Goal: Information Seeking & Learning: Learn about a topic

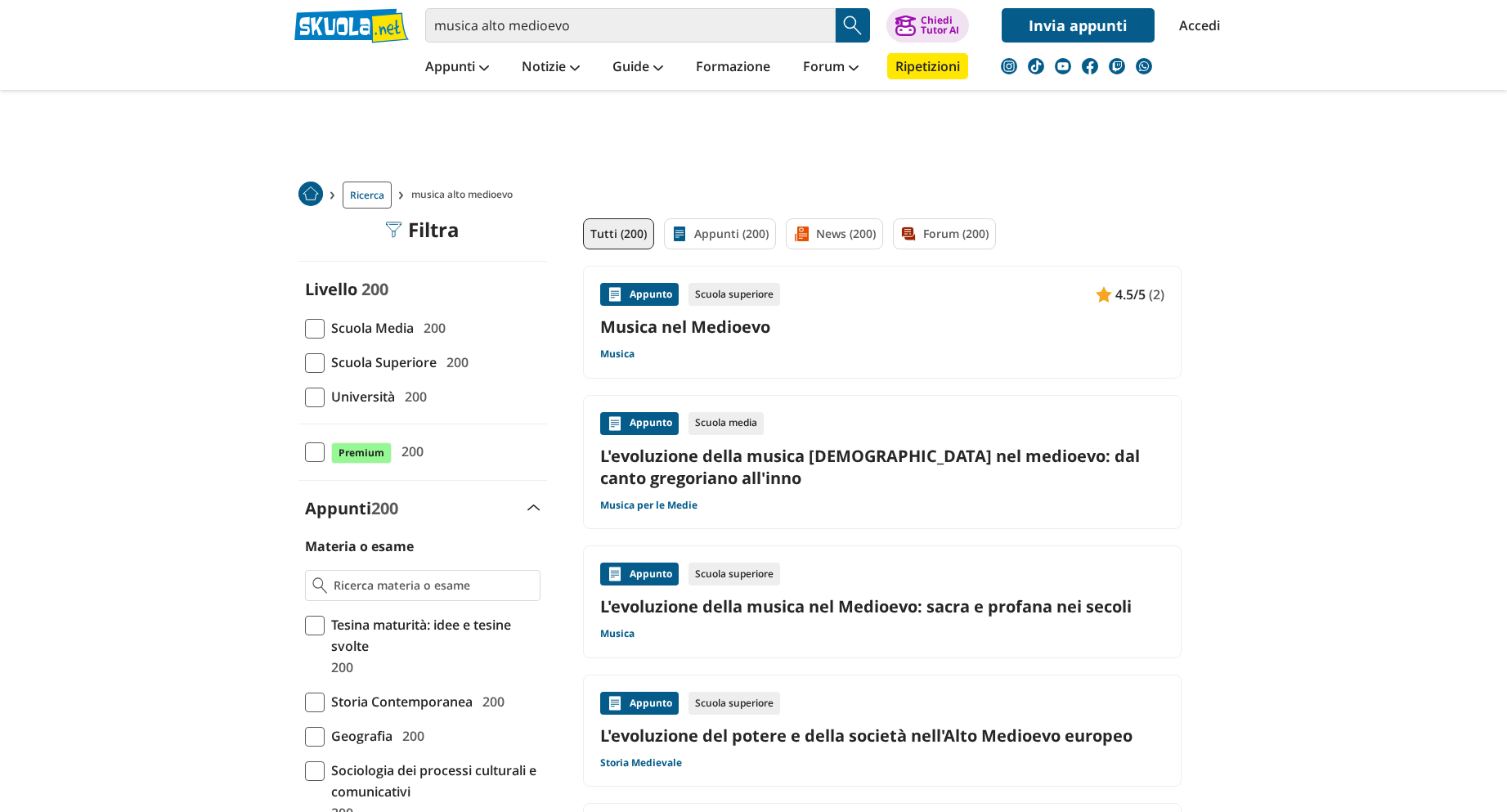
click at [318, 329] on span at bounding box center [315, 329] width 20 height 20
click at [305, 328] on input "Scuola Media 200" at bounding box center [305, 328] width 0 height 0
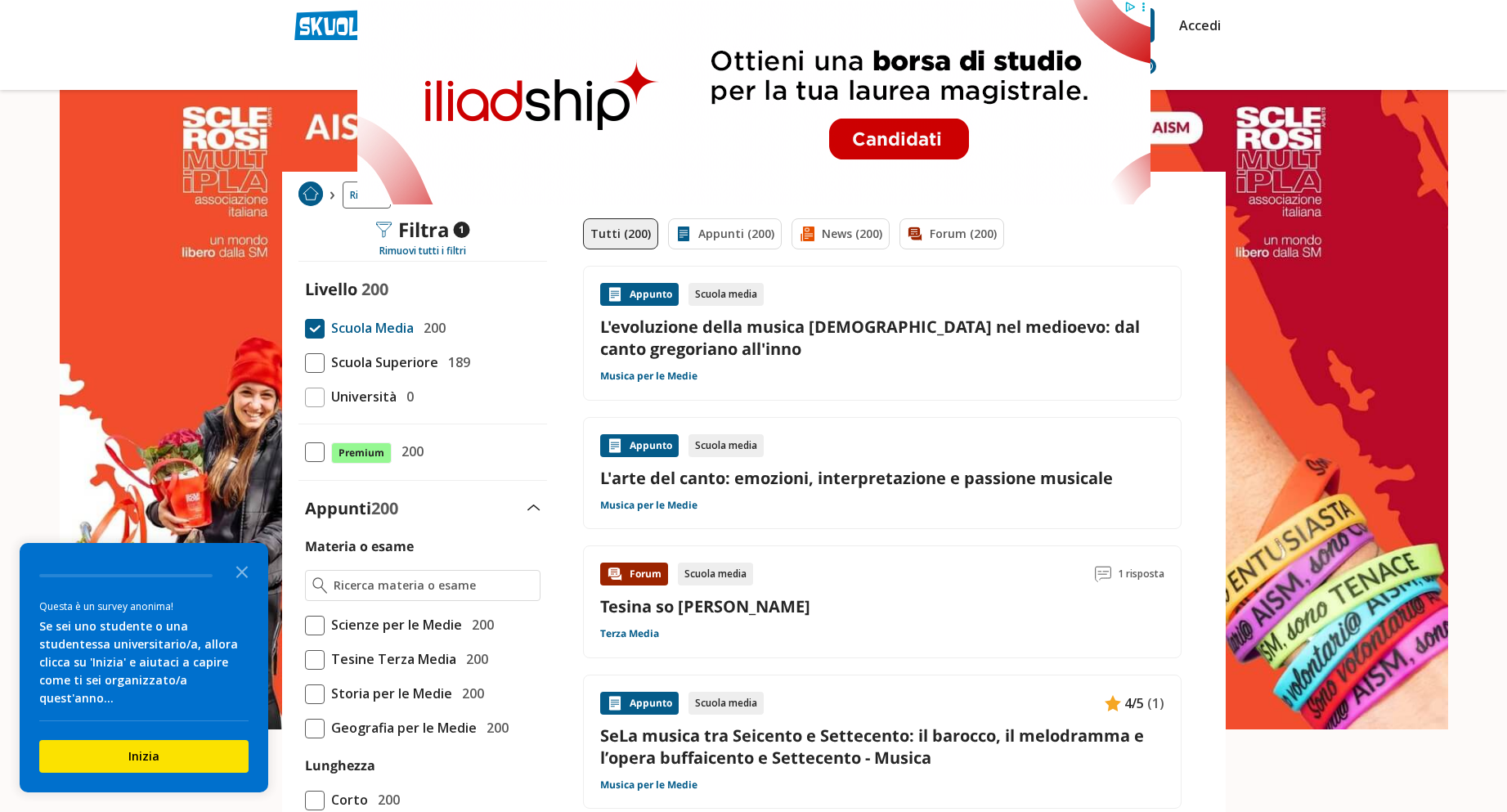
scroll to position [409, 0]
